Goal: Task Accomplishment & Management: Manage account settings

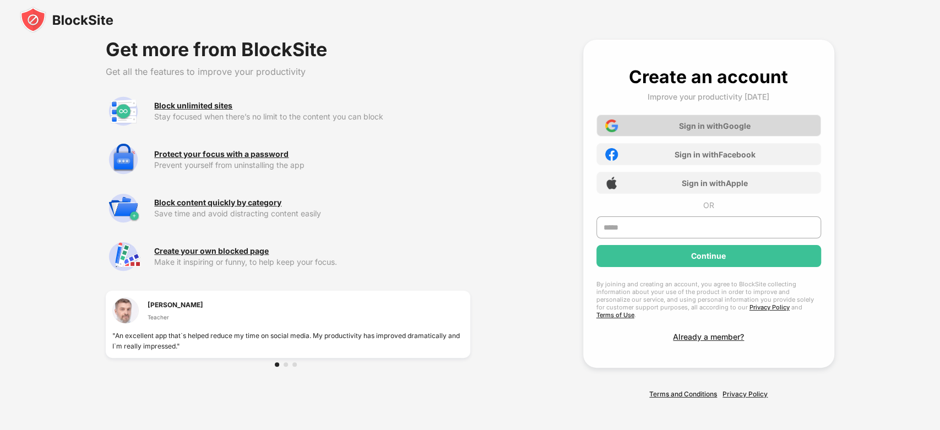
click at [718, 127] on div "Sign in with Google" at bounding box center [715, 125] width 72 height 9
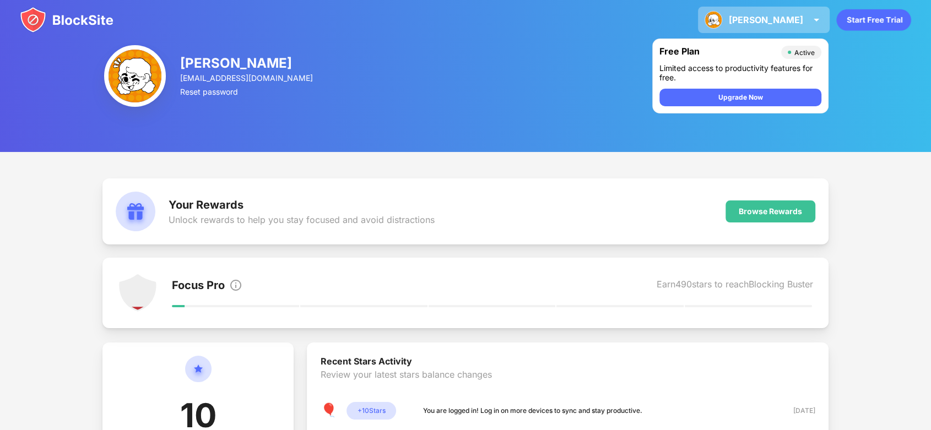
click at [812, 17] on img at bounding box center [816, 19] width 13 height 13
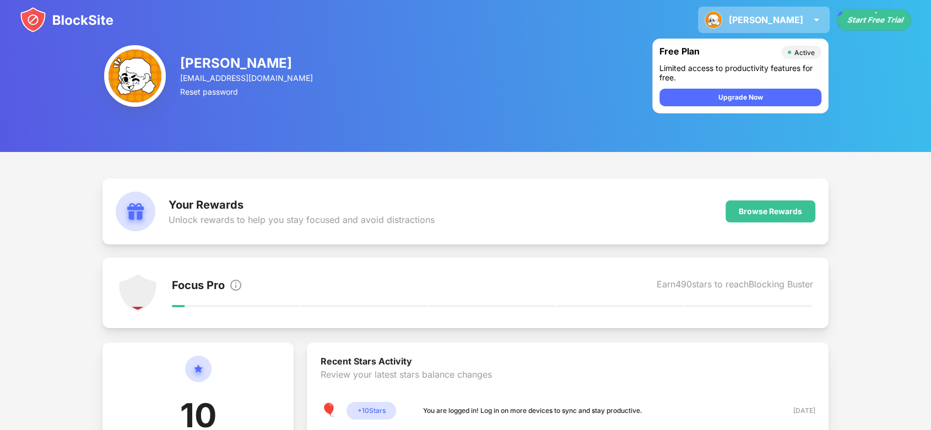
click at [796, 18] on div "[PERSON_NAME]" at bounding box center [766, 19] width 74 height 11
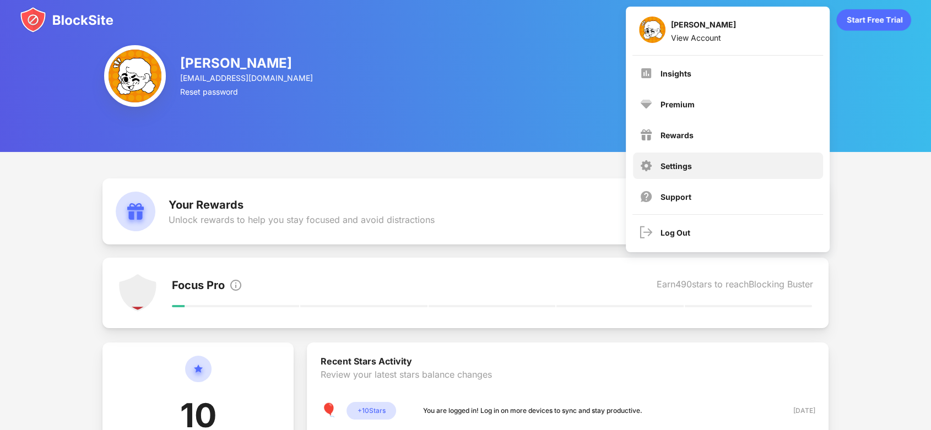
click at [692, 165] on div "Settings" at bounding box center [728, 166] width 190 height 26
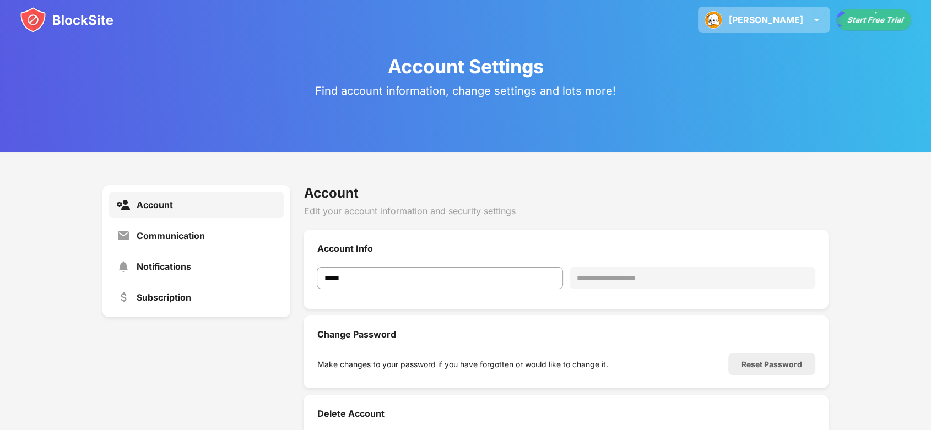
click at [722, 23] on img at bounding box center [713, 20] width 18 height 18
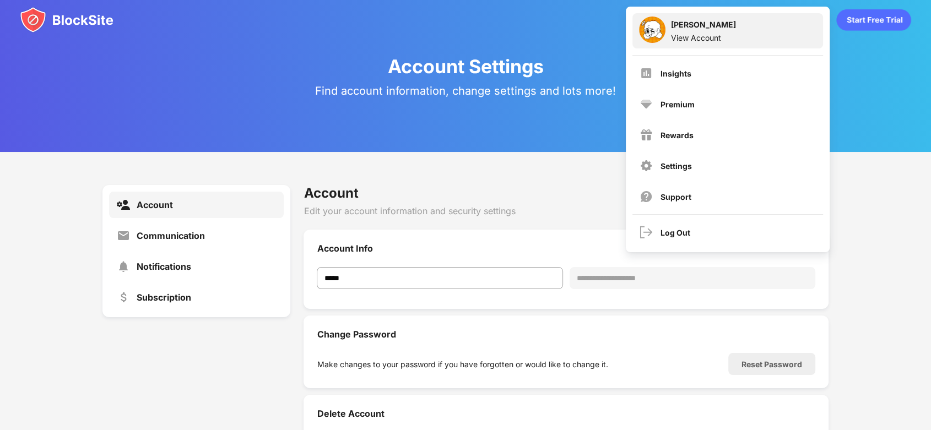
click at [699, 33] on div "View Account" at bounding box center [703, 37] width 65 height 9
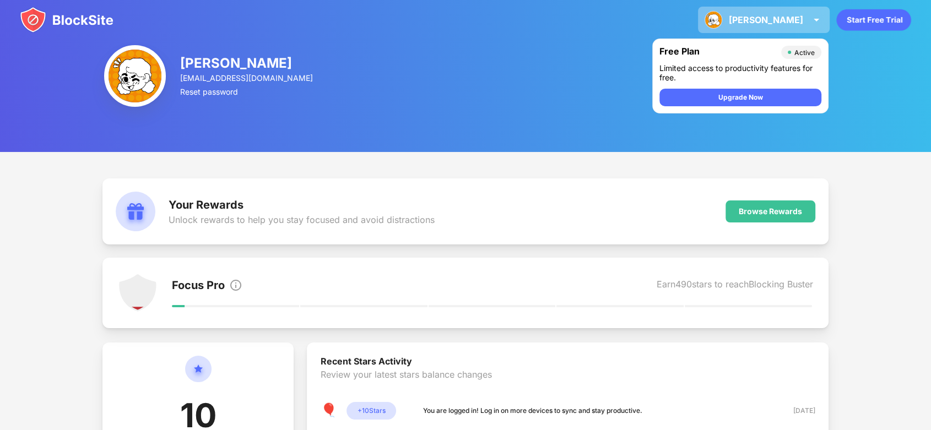
click at [799, 26] on div "[PERSON_NAME] [PERSON_NAME] View Account Insights Premium Rewards Settings Supp…" at bounding box center [764, 20] width 132 height 26
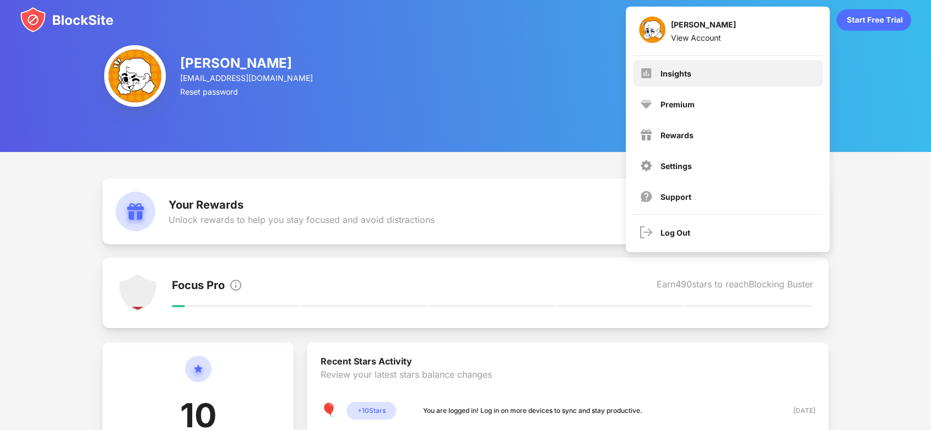
click at [727, 72] on div "Insights" at bounding box center [728, 73] width 190 height 26
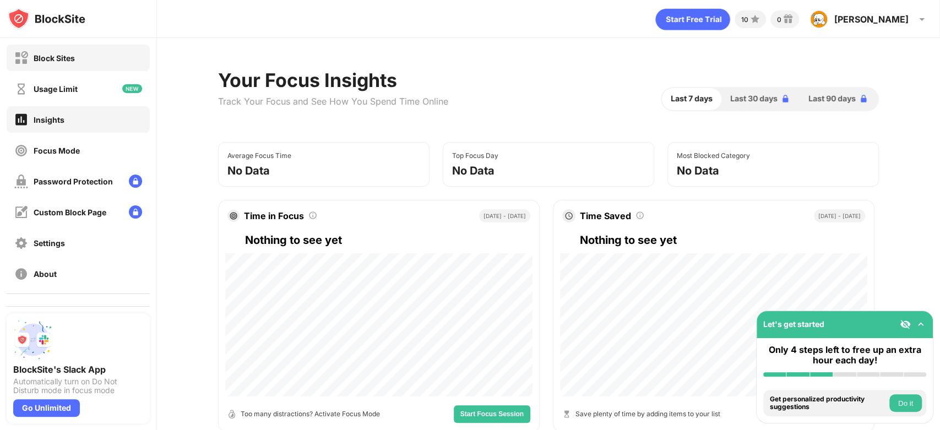
click at [105, 63] on div "Block Sites" at bounding box center [78, 58] width 143 height 26
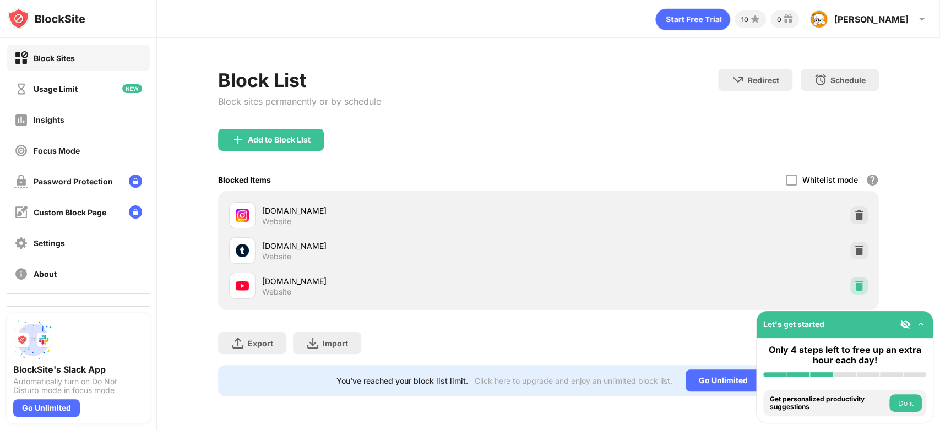
click at [857, 281] on img at bounding box center [859, 285] width 11 height 11
